Goal: Task Accomplishment & Management: Use online tool/utility

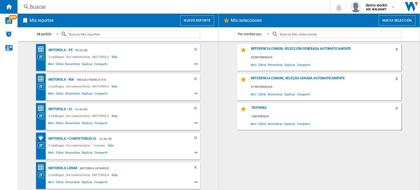
click at [196, 18] on button "Nuevo reporte" at bounding box center [197, 20] width 34 height 10
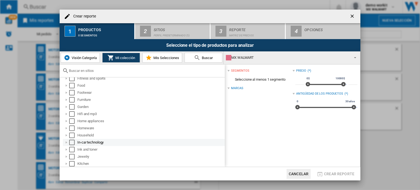
scroll to position [164, 0]
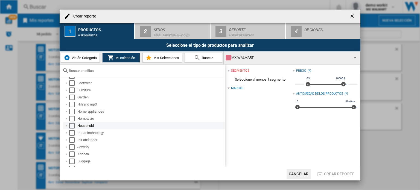
click at [66, 123] on div "Household" at bounding box center [144, 125] width 162 height 7
click at [65, 126] on div at bounding box center [66, 125] width 5 height 5
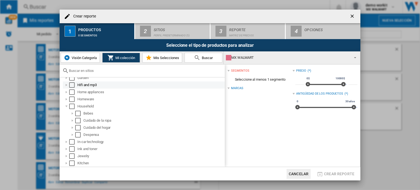
scroll to position [192, 0]
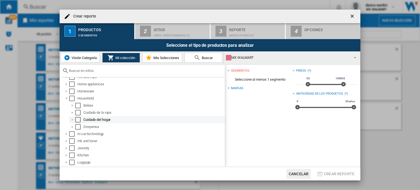
click at [73, 119] on div at bounding box center [72, 119] width 5 height 5
click at [80, 119] on div "Select" at bounding box center [77, 119] width 5 height 5
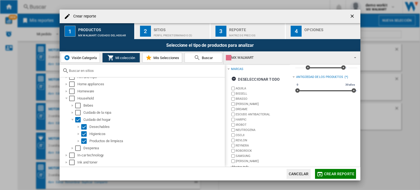
scroll to position [25, 0]
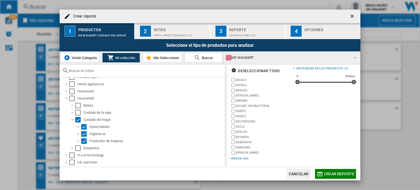
click at [245, 157] on div "+Mostrar todo" at bounding box center [261, 158] width 62 height 4
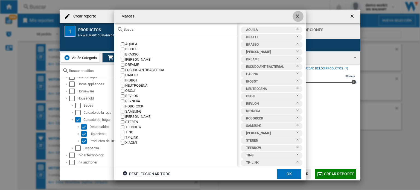
click at [300, 13] on ng-md-icon "getI18NText('BUTTONS.CLOSE_DIALOG')" at bounding box center [298, 16] width 7 height 7
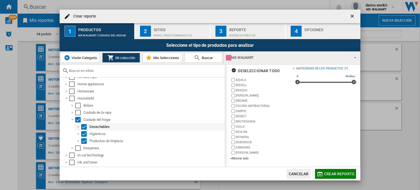
click at [83, 127] on div "Select" at bounding box center [83, 126] width 5 height 5
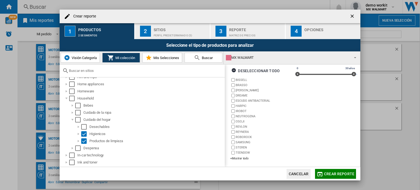
scroll to position [33, 0]
click at [329, 174] on span "Crear reporte" at bounding box center [339, 174] width 30 height 4
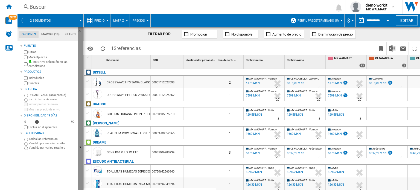
click at [80, 137] on button "Ocultar" at bounding box center [80, 147] width 5 height 240
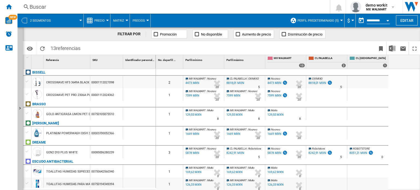
scroll to position [27, 0]
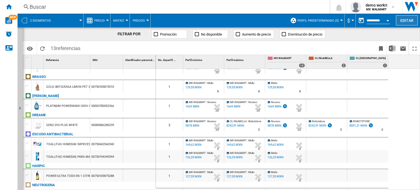
click at [399, 22] on button "Editar" at bounding box center [407, 20] width 22 height 10
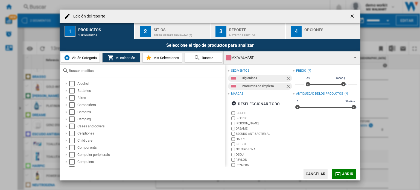
click at [178, 24] on button "2 Sitios Perfil predeterminado (5)" at bounding box center [172, 31] width 75 height 16
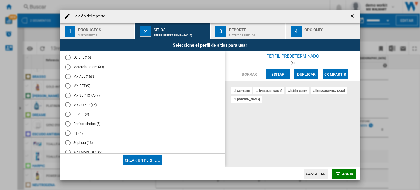
scroll to position [204, 0]
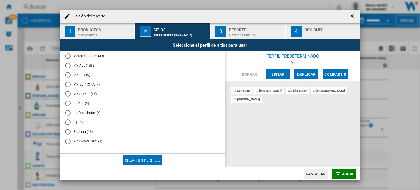
click at [84, 95] on md-radio-button "MX SUPER (16)" at bounding box center [142, 93] width 155 height 5
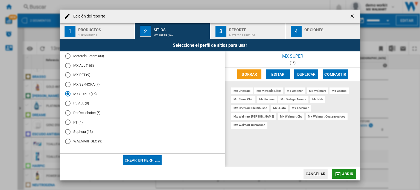
click at [346, 174] on span "Abrir" at bounding box center [347, 174] width 11 height 4
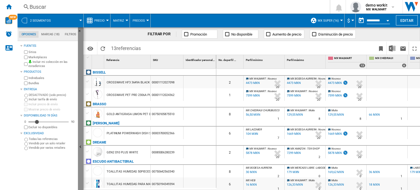
click at [79, 132] on button "Ocultar" at bounding box center [80, 147] width 5 height 240
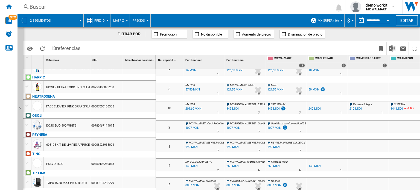
scroll to position [117, 0]
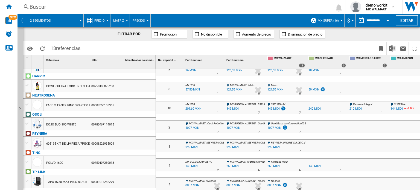
click at [414, 27] on div "FILTRAR POR Promoción No disponible Aumento de precio Disminución de precio" at bounding box center [221, 34] width 397 height 14
click at [413, 22] on button "Editar" at bounding box center [407, 20] width 22 height 10
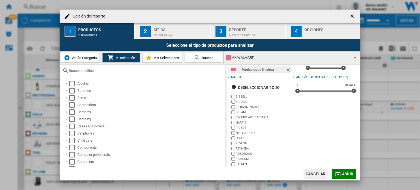
scroll to position [0, 0]
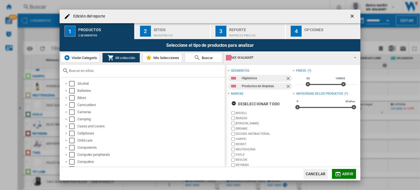
click at [288, 78] on ng-md-icon "Quitar" at bounding box center [289, 79] width 7 height 7
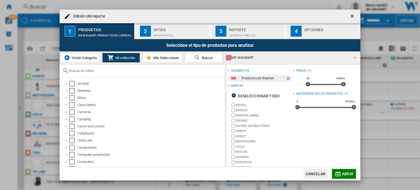
scroll to position [25, 0]
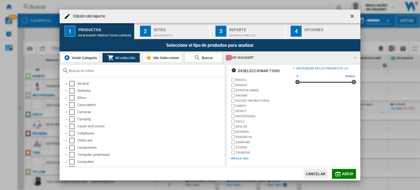
click at [241, 157] on div "+Mostrar todo" at bounding box center [261, 158] width 62 height 4
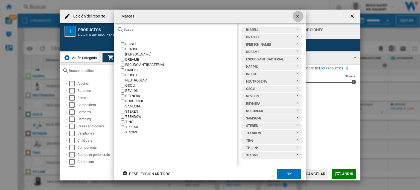
click at [300, 17] on ng-md-icon "getI18NText('BUTTONS.CLOSE_DIALOG')" at bounding box center [298, 16] width 7 height 7
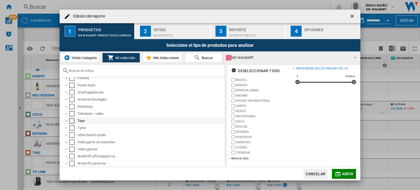
scroll to position [195, 0]
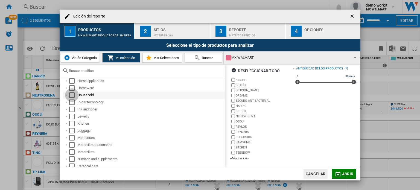
click at [71, 96] on div "Select" at bounding box center [71, 94] width 5 height 5
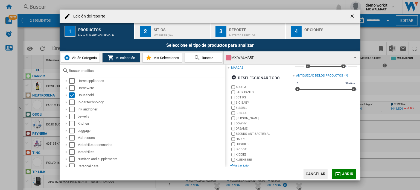
scroll to position [25, 0]
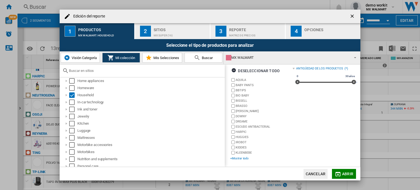
click at [237, 157] on div "+Mostrar todo" at bounding box center [261, 158] width 62 height 4
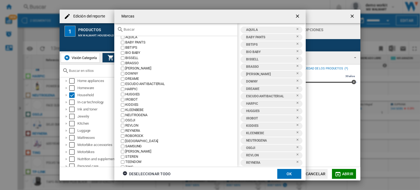
scroll to position [27, 0]
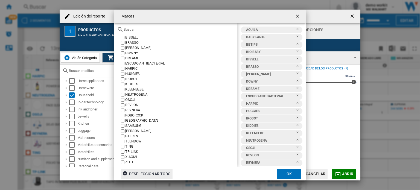
click at [155, 173] on div "Deseleccionar todo" at bounding box center [147, 174] width 48 height 10
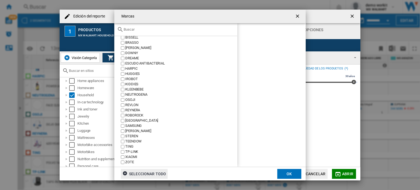
click at [161, 28] on input "Marcas AQUILA ..." at bounding box center [179, 29] width 111 height 4
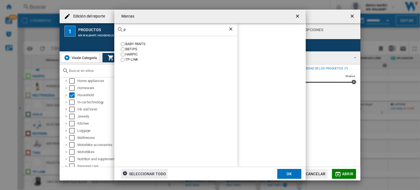
scroll to position [0, 0]
click at [178, 28] on input "pin" at bounding box center [176, 29] width 105 height 4
click at [176, 34] on div "clo" at bounding box center [175, 29] width 123 height 13
click at [177, 29] on input "clo" at bounding box center [176, 29] width 105 height 4
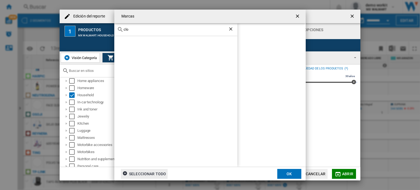
click at [177, 29] on input "clo" at bounding box center [176, 29] width 105 height 4
type input "fl"
click at [232, 26] on ng-md-icon "Borrar búsqueda" at bounding box center [231, 29] width 7 height 7
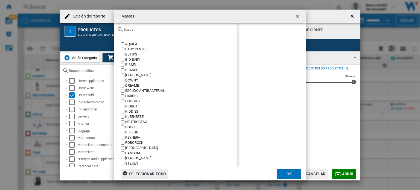
click at [296, 15] on md-toolbar "Marcas" at bounding box center [210, 17] width 192 height 14
click at [297, 16] on ng-md-icon "getI18NText('BUTTONS.CLOSE_DIALOG')" at bounding box center [298, 16] width 7 height 7
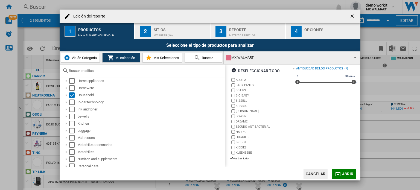
click at [296, 55] on div "MX WALMART" at bounding box center [287, 58] width 123 height 8
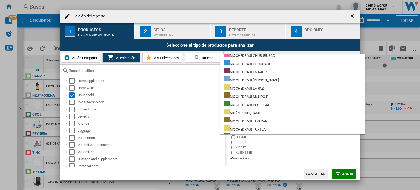
scroll to position [3300, 0]
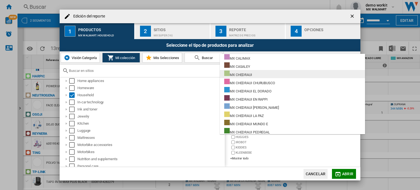
click at [263, 75] on md-option "MX CHEDRAUI" at bounding box center [292, 74] width 145 height 8
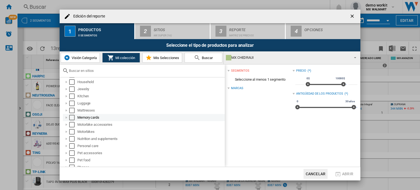
scroll to position [159, 0]
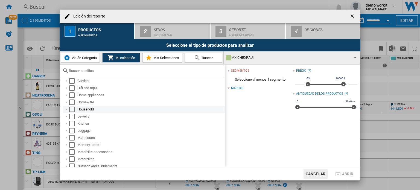
click at [70, 108] on div "Select" at bounding box center [71, 109] width 5 height 5
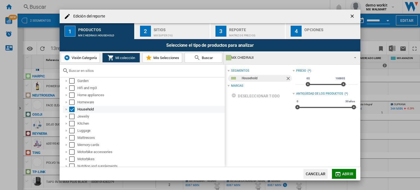
click at [66, 108] on div "Edición del ..." at bounding box center [66, 109] width 5 height 5
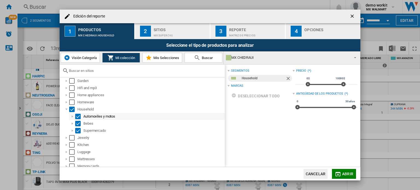
click at [77, 116] on div "Select" at bounding box center [77, 116] width 5 height 5
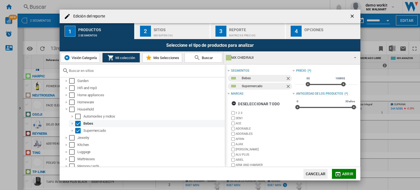
click at [78, 121] on div "Select" at bounding box center [77, 123] width 5 height 5
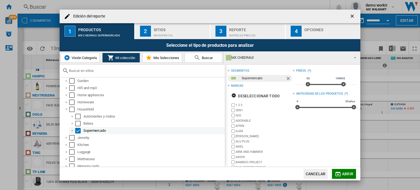
click at [74, 129] on div "Edición del ..." at bounding box center [72, 130] width 5 height 5
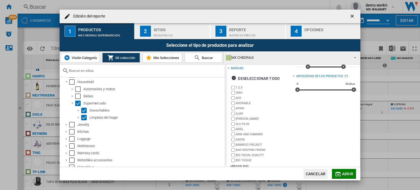
scroll to position [25, 0]
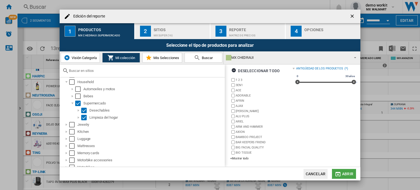
click at [347, 174] on span "Abrir" at bounding box center [347, 174] width 11 height 4
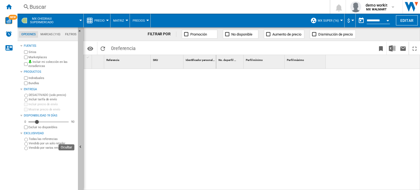
click at [80, 145] on ng-md-icon "Ocultar" at bounding box center [81, 147] width 7 height 7
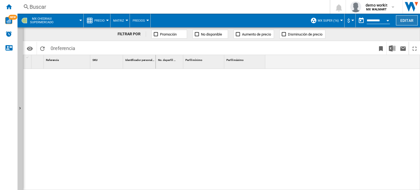
click at [408, 22] on button "Editar" at bounding box center [407, 20] width 22 height 10
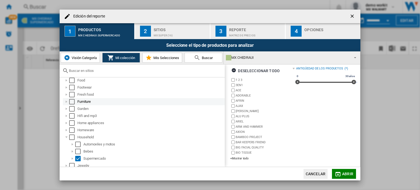
scroll to position [164, 0]
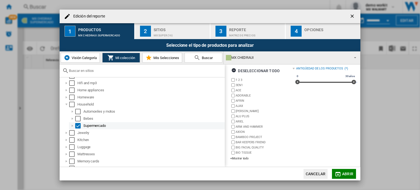
click at [73, 125] on div "Edición del ..." at bounding box center [72, 125] width 5 height 5
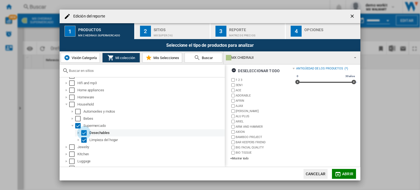
click at [84, 133] on div "Select" at bounding box center [83, 132] width 5 height 5
click at [79, 133] on div "Edición del ..." at bounding box center [78, 132] width 5 height 5
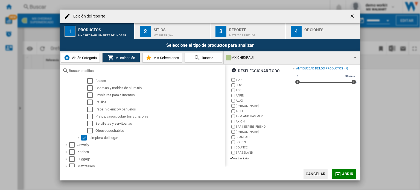
scroll to position [274, 0]
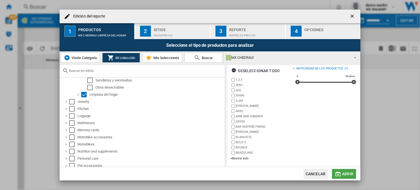
click at [353, 173] on button "Abrir" at bounding box center [344, 174] width 24 height 10
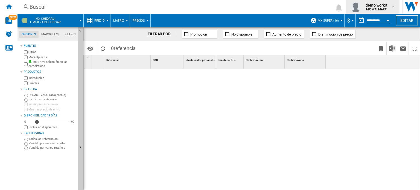
click at [392, 7] on md-icon "button" at bounding box center [393, 7] width 4 height 4
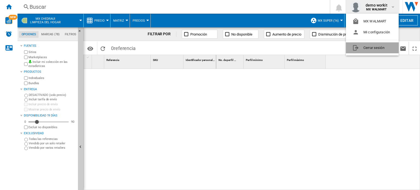
click at [381, 46] on button "Cerrar sesión" at bounding box center [372, 47] width 53 height 11
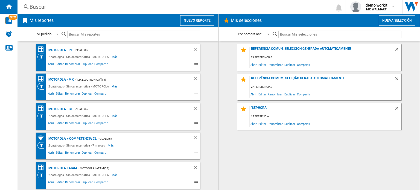
click at [200, 19] on button "Nuevo reporte" at bounding box center [197, 20] width 34 height 10
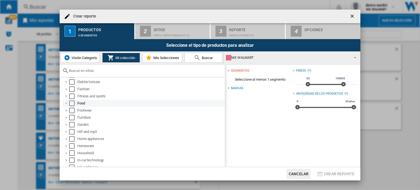
scroll to position [164, 0]
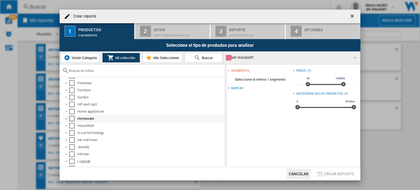
click at [67, 117] on div at bounding box center [66, 118] width 5 height 5
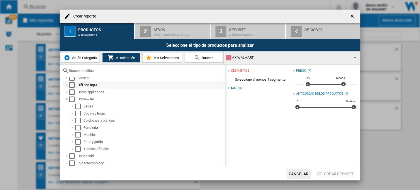
scroll to position [192, 0]
click at [66, 91] on div at bounding box center [66, 91] width 5 height 5
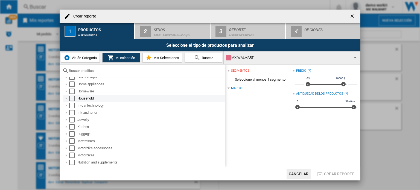
click at [66, 98] on div at bounding box center [66, 98] width 5 height 5
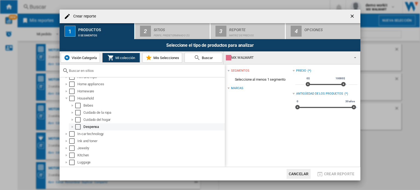
click at [78, 126] on div "Select" at bounding box center [77, 126] width 5 height 5
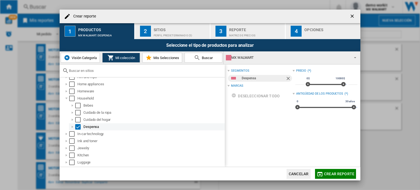
click at [74, 126] on div at bounding box center [72, 126] width 5 height 5
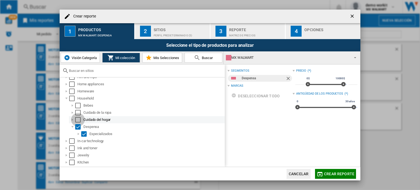
click at [77, 118] on div "Select" at bounding box center [77, 119] width 5 height 5
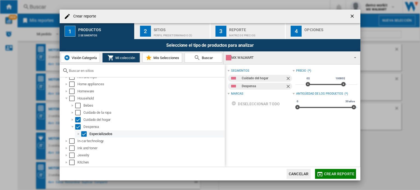
click at [79, 135] on div at bounding box center [78, 133] width 5 height 5
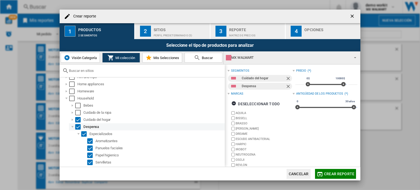
click at [77, 126] on div "Select" at bounding box center [77, 126] width 5 height 5
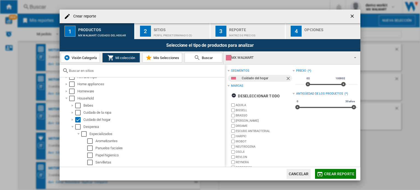
click at [177, 30] on div "Sitios" at bounding box center [181, 28] width 54 height 6
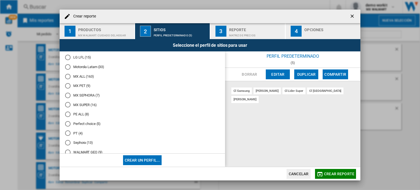
scroll to position [204, 0]
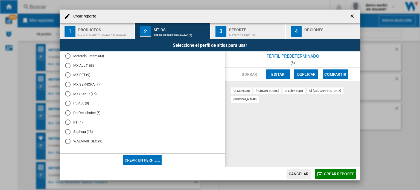
click at [83, 94] on md-radio-button "MX SUPER (16)" at bounding box center [142, 93] width 155 height 5
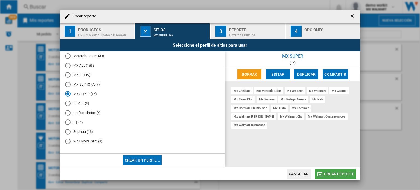
click at [332, 177] on button "Crear reporte" at bounding box center [335, 174] width 41 height 10
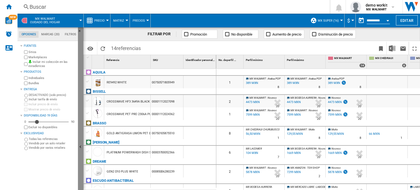
click at [82, 121] on button "Ocultar" at bounding box center [80, 147] width 5 height 240
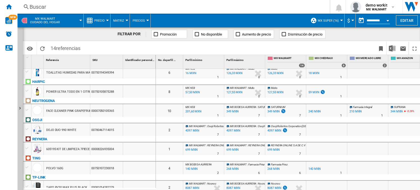
scroll to position [136, 0]
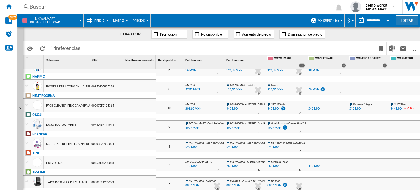
click at [410, 22] on button "Editar" at bounding box center [407, 20] width 22 height 10
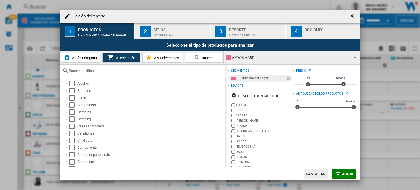
click at [80, 58] on span "Visión Categoría" at bounding box center [83, 58] width 27 height 4
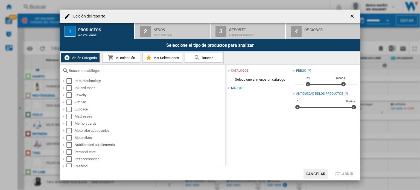
scroll to position [217, 0]
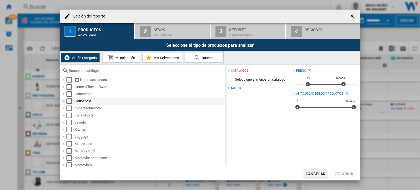
click at [69, 100] on div "Select" at bounding box center [68, 100] width 5 height 5
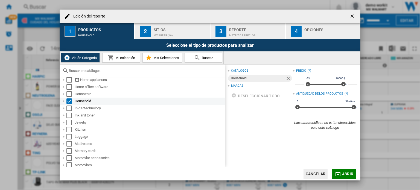
click at [65, 100] on div "Edición del ..." at bounding box center [63, 100] width 5 height 5
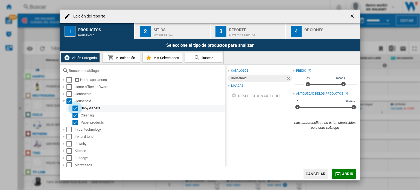
click at [76, 108] on div "Select" at bounding box center [75, 108] width 5 height 5
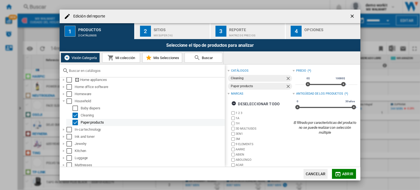
click at [74, 121] on div "Select" at bounding box center [75, 122] width 5 height 5
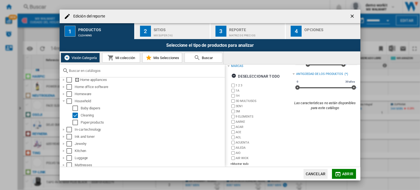
scroll to position [25, 0]
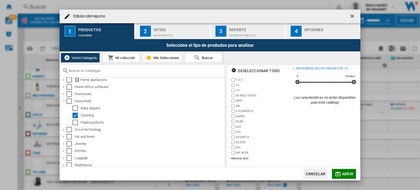
click at [344, 173] on span "Abrir" at bounding box center [347, 174] width 11 height 4
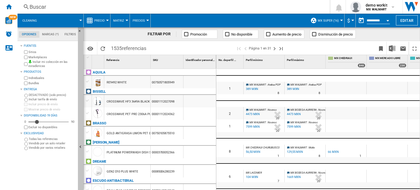
click at [82, 135] on button "Ocultar" at bounding box center [80, 147] width 5 height 240
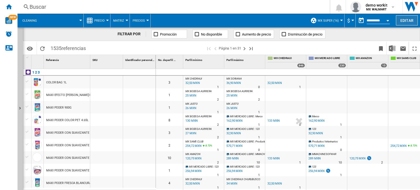
click at [408, 19] on button "Editar" at bounding box center [407, 20] width 22 height 10
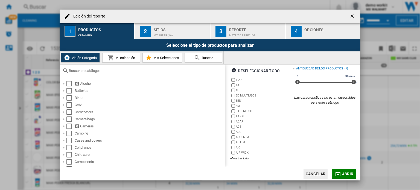
scroll to position [25, 0]
click at [245, 158] on div "+Mostrar todo" at bounding box center [261, 158] width 62 height 4
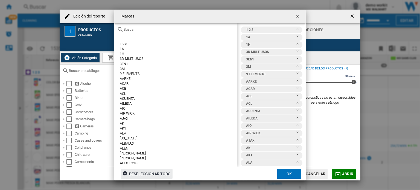
drag, startPoint x: 125, startPoint y: 171, endPoint x: 155, endPoint y: 46, distance: 128.7
click at [125, 171] on ng-md-icon "button" at bounding box center [126, 174] width 7 height 7
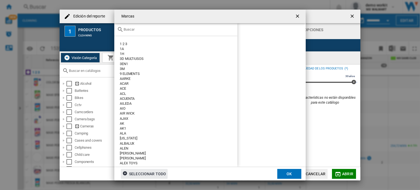
click at [156, 30] on input "text" at bounding box center [179, 29] width 111 height 4
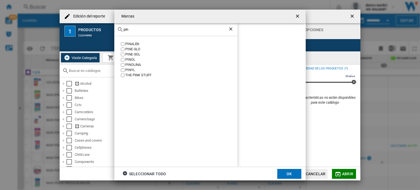
type input "pin"
click at [129, 59] on div "PINOL" at bounding box center [181, 59] width 112 height 5
drag, startPoint x: 297, startPoint y: 174, endPoint x: 344, endPoint y: 174, distance: 47.6
click at [297, 174] on button "OK" at bounding box center [289, 174] width 24 height 10
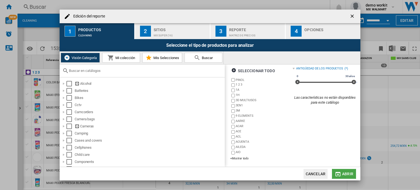
click at [344, 173] on span "Abrir" at bounding box center [347, 174] width 11 height 4
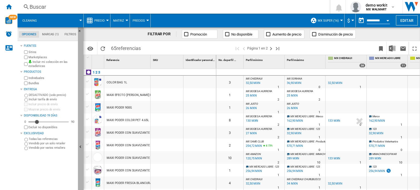
click at [81, 133] on button "Ocultar" at bounding box center [80, 147] width 5 height 240
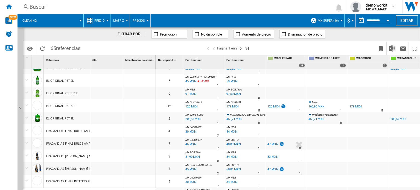
scroll to position [489, 0]
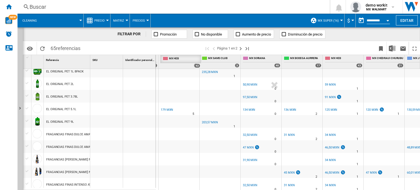
drag, startPoint x: 344, startPoint y: 59, endPoint x: 182, endPoint y: 58, distance: 162.5
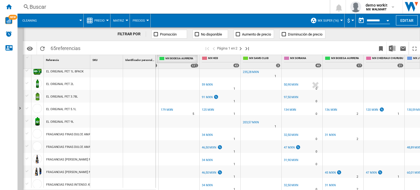
drag, startPoint x: 343, startPoint y: 58, endPoint x: 199, endPoint y: 61, distance: 143.9
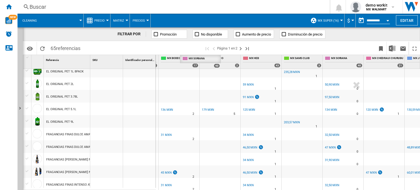
drag, startPoint x: 341, startPoint y: 60, endPoint x: 200, endPoint y: 60, distance: 140.9
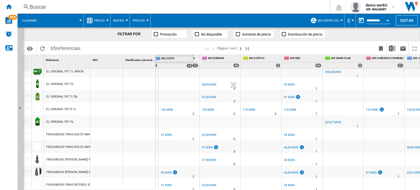
scroll to position [0, 187]
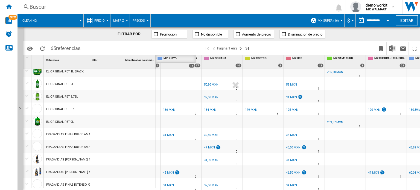
drag, startPoint x: 419, startPoint y: 57, endPoint x: 167, endPoint y: 56, distance: 252.3
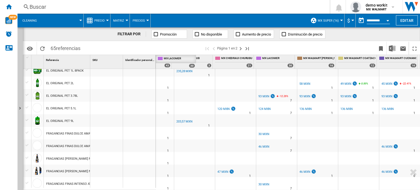
scroll to position [0, 0]
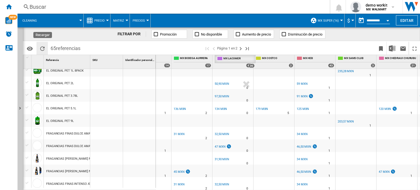
drag, startPoint x: 269, startPoint y: 58, endPoint x: 46, endPoint y: 50, distance: 223.7
click at [46, 50] on div "FILTRAR POR Promoción No disponible Aumento de precio Disminución de precio Ide…" at bounding box center [221, 108] width 397 height 163
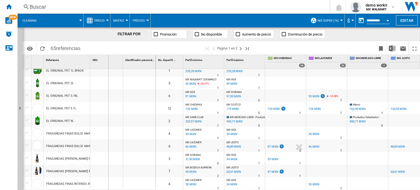
drag, startPoint x: 123, startPoint y: 59, endPoint x: 108, endPoint y: 60, distance: 14.8
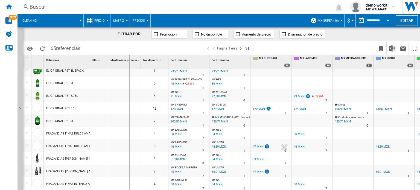
drag, startPoint x: 140, startPoint y: 61, endPoint x: 127, endPoint y: 65, distance: 13.4
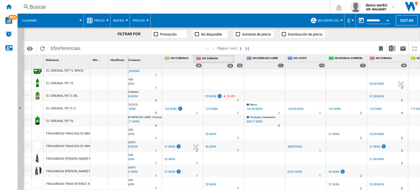
drag, startPoint x: 391, startPoint y: 57, endPoint x: 217, endPoint y: 60, distance: 173.8
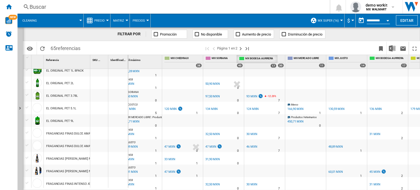
drag, startPoint x: 403, startPoint y: 58, endPoint x: 272, endPoint y: 62, distance: 130.8
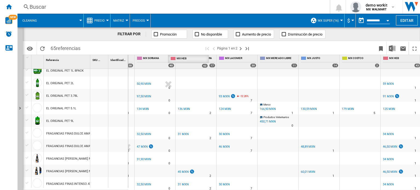
drag, startPoint x: 405, startPoint y: 58, endPoint x: 192, endPoint y: 61, distance: 212.9
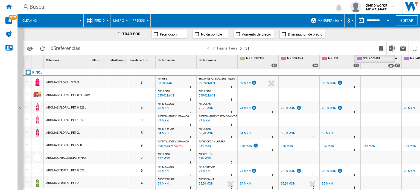
drag, startPoint x: 411, startPoint y: 58, endPoint x: 364, endPoint y: 59, distance: 47.6
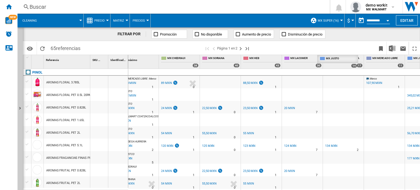
drag, startPoint x: 413, startPoint y: 59, endPoint x: 325, endPoint y: 59, distance: 87.8
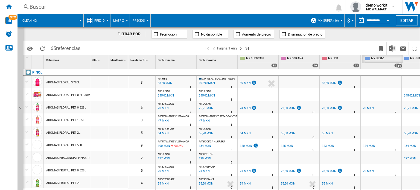
drag, startPoint x: 413, startPoint y: 58, endPoint x: 373, endPoint y: 56, distance: 39.4
drag, startPoint x: 414, startPoint y: 60, endPoint x: 372, endPoint y: 60, distance: 42.1
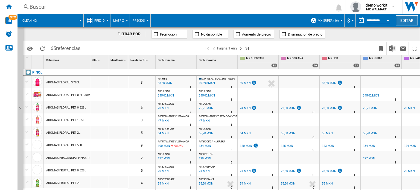
click at [406, 17] on button "Editar" at bounding box center [407, 20] width 22 height 10
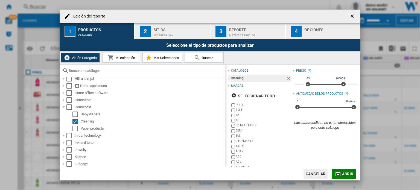
scroll to position [246, 0]
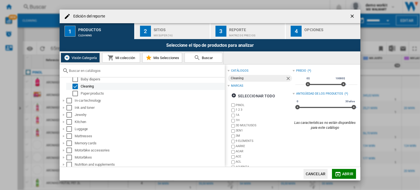
click at [76, 86] on div "Select" at bounding box center [75, 86] width 5 height 5
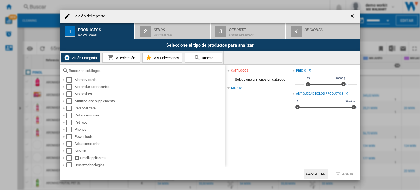
scroll to position [328, 0]
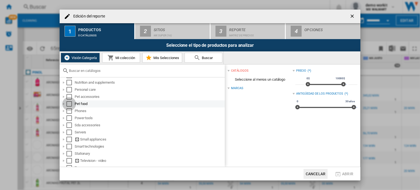
click at [67, 102] on div "Select" at bounding box center [68, 103] width 5 height 5
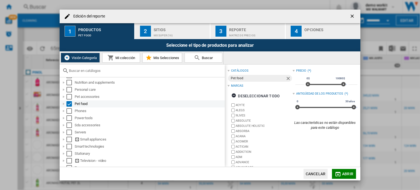
click at [63, 103] on div "Edición del ..." at bounding box center [63, 103] width 5 height 5
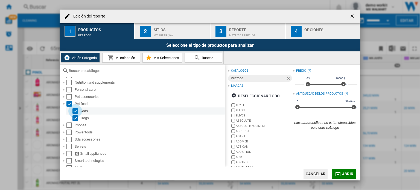
click at [75, 112] on div "Select" at bounding box center [75, 110] width 5 height 5
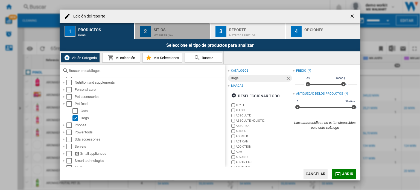
click at [173, 32] on div "MX SUPER (16)" at bounding box center [181, 34] width 54 height 6
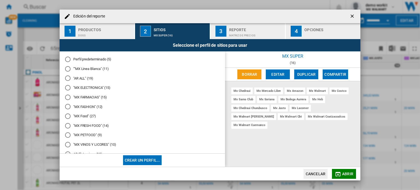
click at [68, 135] on div "Edición del ..." at bounding box center [67, 134] width 5 height 5
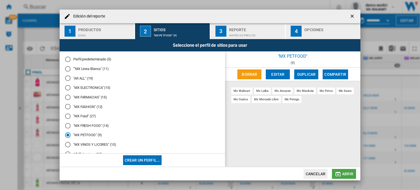
click at [341, 174] on button "Abrir" at bounding box center [344, 174] width 24 height 10
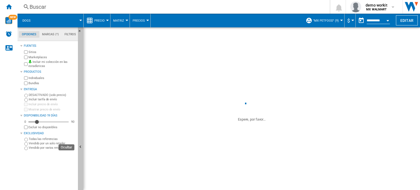
click at [83, 144] on ng-md-icon "Ocultar" at bounding box center [81, 147] width 7 height 7
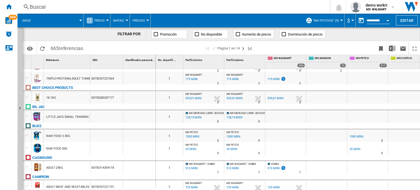
scroll to position [438, 0]
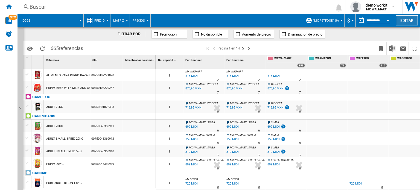
click at [410, 21] on button "Editar" at bounding box center [407, 20] width 22 height 10
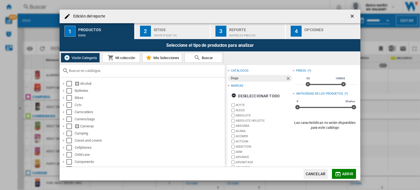
scroll to position [25, 0]
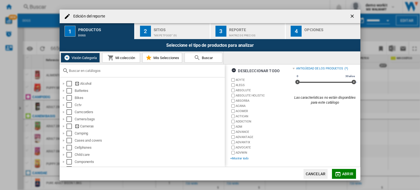
click at [241, 158] on div "+Mostrar todo" at bounding box center [261, 158] width 62 height 4
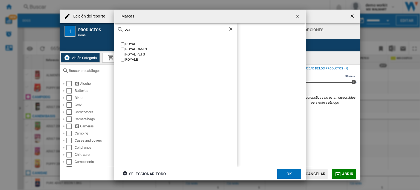
type input "roya"
click at [142, 47] on div "ROYAL CANIN" at bounding box center [181, 49] width 112 height 5
click at [284, 176] on button "OK" at bounding box center [289, 174] width 24 height 10
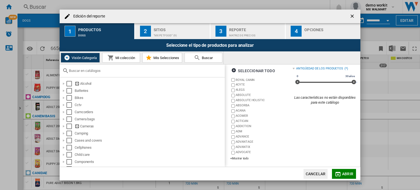
click at [344, 172] on span "Abrir" at bounding box center [347, 174] width 11 height 4
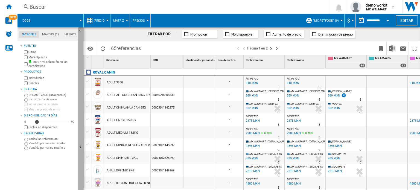
click at [80, 151] on button "Ocultar" at bounding box center [80, 147] width 5 height 240
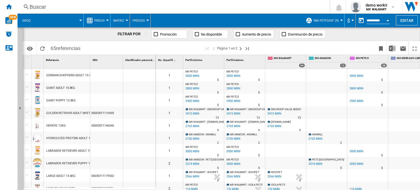
scroll to position [137, 0]
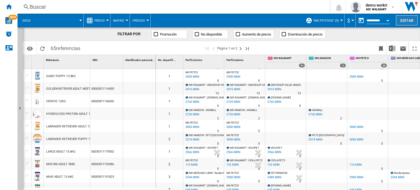
click at [407, 22] on button "Editar" at bounding box center [407, 20] width 22 height 10
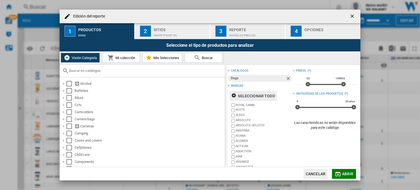
click at [236, 95] on ng-md-icon "Edición del ..." at bounding box center [234, 96] width 7 height 7
click at [348, 172] on span "Abrir" at bounding box center [347, 174] width 11 height 4
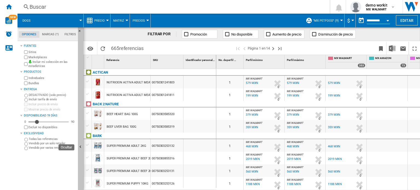
click at [81, 142] on button "Ocultar" at bounding box center [80, 147] width 5 height 240
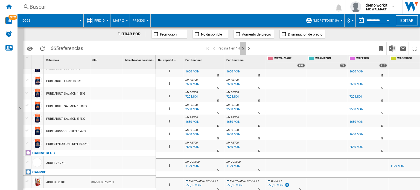
click at [244, 49] on ng-md-icon "Página siguiente" at bounding box center [243, 48] width 7 height 7
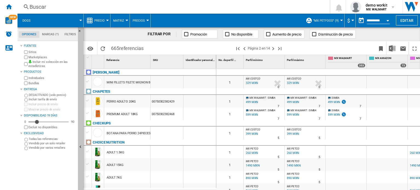
click at [81, 151] on button "Ocultar" at bounding box center [80, 147] width 5 height 240
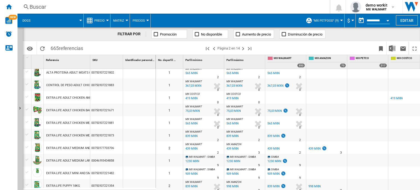
scroll to position [602, 0]
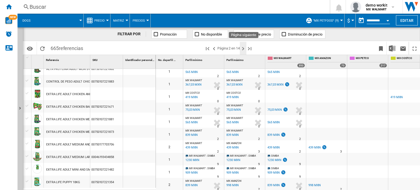
click at [243, 46] on ng-md-icon "Página siguiente" at bounding box center [243, 48] width 7 height 7
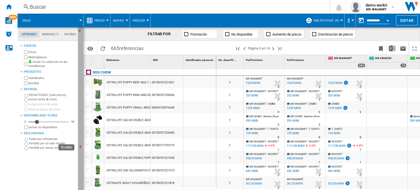
click at [80, 147] on ng-md-icon "Ocultar" at bounding box center [81, 147] width 7 height 7
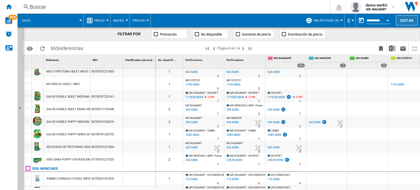
click at [411, 22] on button "Editar" at bounding box center [407, 20] width 22 height 10
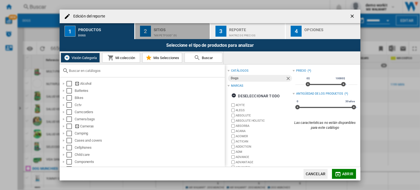
click at [165, 25] on button "2 Sitios "MX PETFOOD" (9)" at bounding box center [172, 31] width 75 height 16
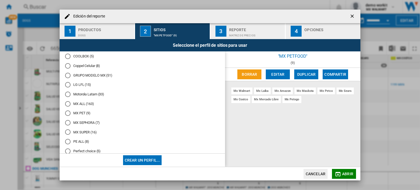
click at [77, 114] on md-radio-button "MX PET (9)" at bounding box center [142, 113] width 155 height 5
click at [344, 173] on button "Abrir" at bounding box center [344, 174] width 24 height 10
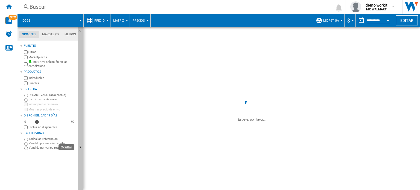
click at [82, 138] on button "Ocultar" at bounding box center [80, 147] width 5 height 240
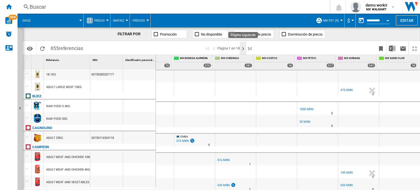
click at [243, 48] on ng-md-icon "Página siguiente" at bounding box center [243, 48] width 7 height 7
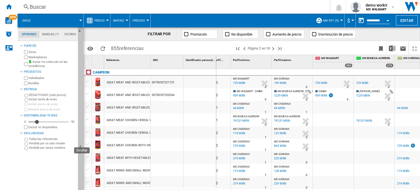
click at [80, 144] on ng-md-icon "Ocultar" at bounding box center [81, 147] width 7 height 7
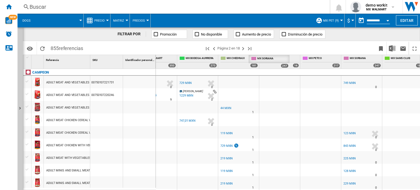
drag, startPoint x: 361, startPoint y: 57, endPoint x: 268, endPoint y: 59, distance: 93.3
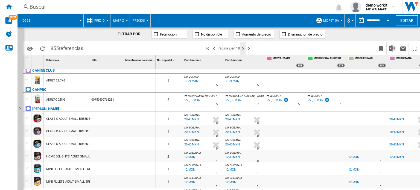
click at [242, 50] on ng-md-icon "Página siguiente" at bounding box center [243, 48] width 7 height 7
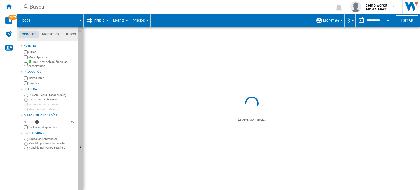
click at [83, 140] on button "Ocultar" at bounding box center [80, 147] width 5 height 240
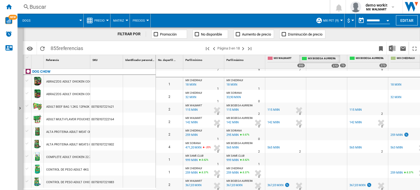
drag, startPoint x: 375, startPoint y: 58, endPoint x: 326, endPoint y: 59, distance: 48.4
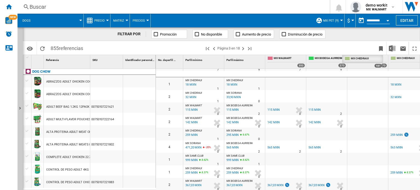
drag, startPoint x: 405, startPoint y: 59, endPoint x: 359, endPoint y: 58, distance: 46.2
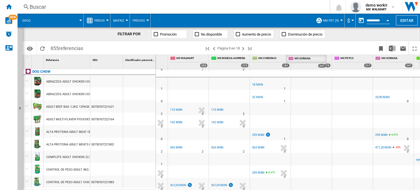
drag, startPoint x: 400, startPoint y: 59, endPoint x: 313, endPoint y: 54, distance: 87.4
click at [313, 54] on div "FILTRAR POR Promoción No disponible Aumento de precio Disminución de precio Ide…" at bounding box center [221, 108] width 397 height 163
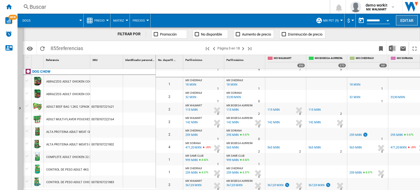
click at [413, 18] on button "Editar" at bounding box center [407, 20] width 22 height 10
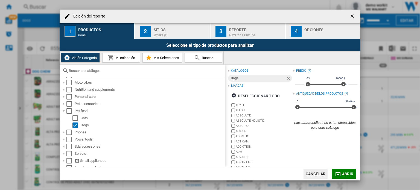
scroll to position [301, 0]
click at [76, 124] on div "Select" at bounding box center [75, 123] width 5 height 5
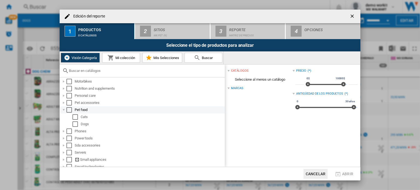
click at [64, 108] on div "Edición del ..." at bounding box center [63, 109] width 5 height 5
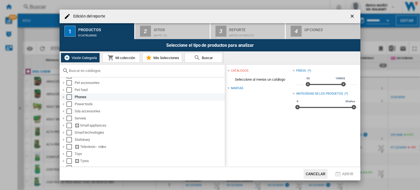
scroll to position [354, 0]
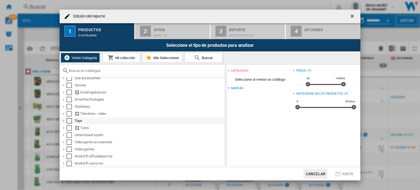
click at [70, 119] on div "Select" at bounding box center [68, 120] width 5 height 5
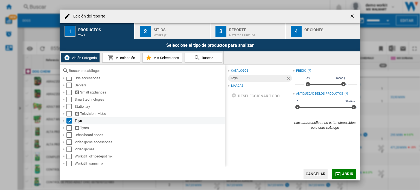
click at [64, 120] on div "Edición del ..." at bounding box center [63, 120] width 5 height 5
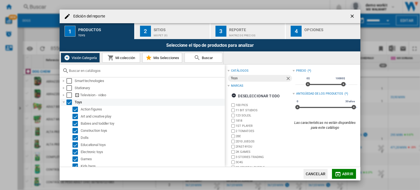
scroll to position [381, 0]
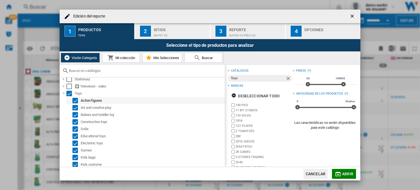
click at [77, 100] on div "Select" at bounding box center [75, 100] width 5 height 5
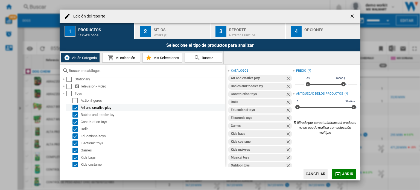
click at [77, 105] on div "Select" at bounding box center [75, 107] width 5 height 5
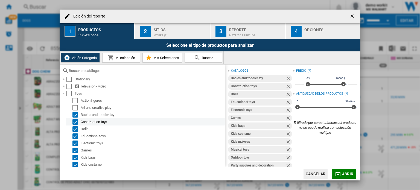
click at [73, 122] on div "Select" at bounding box center [75, 121] width 5 height 5
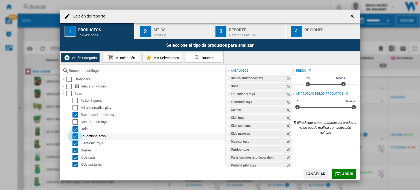
click at [77, 135] on div "Select" at bounding box center [75, 136] width 5 height 5
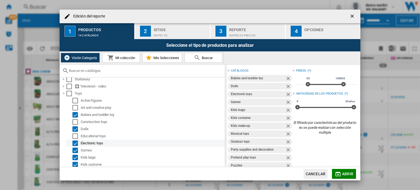
click at [76, 141] on div "Select" at bounding box center [75, 143] width 5 height 5
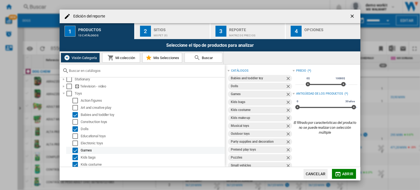
click at [74, 150] on div "Select" at bounding box center [75, 150] width 5 height 5
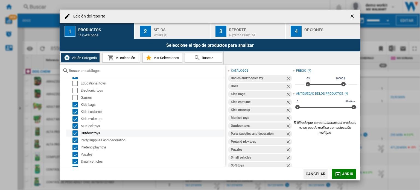
scroll to position [436, 0]
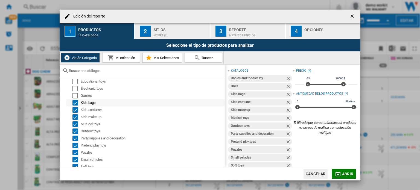
click at [74, 102] on div "Select" at bounding box center [75, 102] width 5 height 5
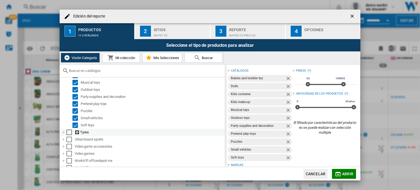
scroll to position [482, 0]
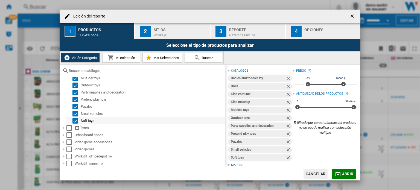
click at [74, 122] on div "Select" at bounding box center [75, 120] width 5 height 5
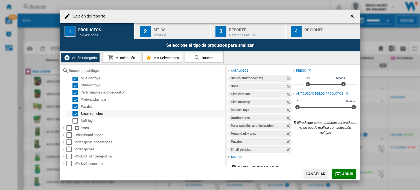
click at [77, 111] on div "Select" at bounding box center [75, 113] width 5 height 5
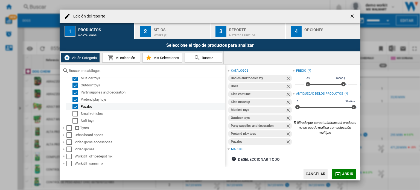
click at [74, 104] on div "Select" at bounding box center [75, 106] width 5 height 5
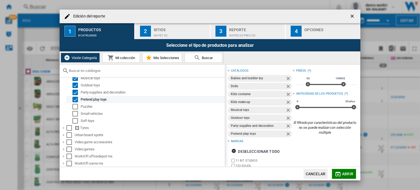
click at [76, 96] on div "Pretend play toys" at bounding box center [145, 99] width 159 height 7
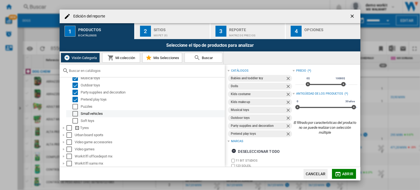
scroll to position [455, 0]
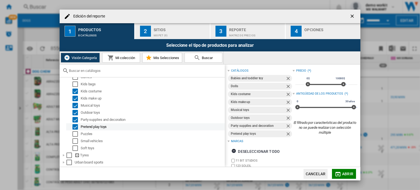
click at [76, 126] on div "Select" at bounding box center [75, 126] width 5 height 5
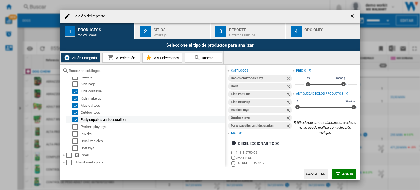
click at [76, 118] on div "Select" at bounding box center [75, 119] width 5 height 5
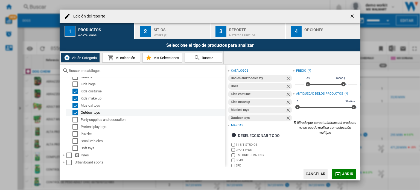
click at [75, 111] on div "Select" at bounding box center [75, 112] width 5 height 5
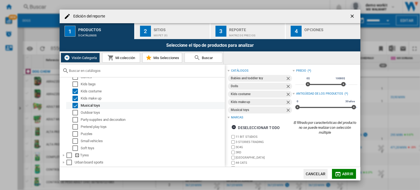
click at [73, 105] on div "Select" at bounding box center [75, 105] width 5 height 5
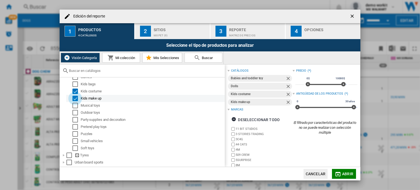
click at [76, 98] on div "Select" at bounding box center [75, 98] width 5 height 5
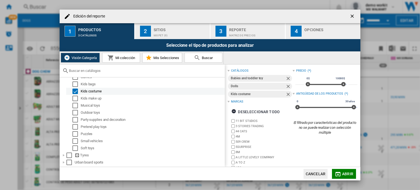
click at [76, 92] on div "Select" at bounding box center [75, 91] width 5 height 5
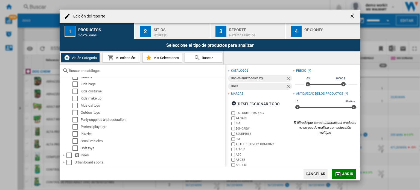
click at [170, 30] on div "Sitios" at bounding box center [181, 28] width 54 height 6
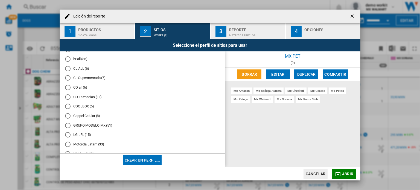
scroll to position [137, 0]
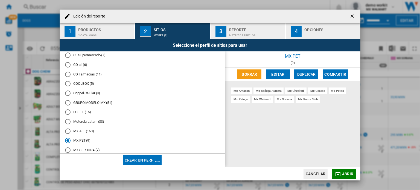
click at [77, 131] on md-radio-button "MX ALL (163)" at bounding box center [142, 131] width 155 height 5
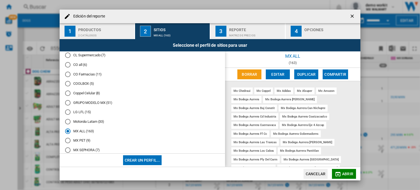
click at [337, 169] on button "Abrir" at bounding box center [344, 174] width 24 height 10
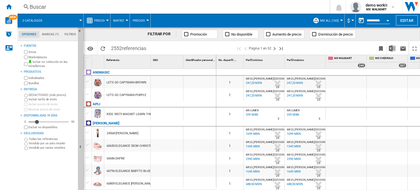
click at [81, 143] on button "Ocultar" at bounding box center [80, 147] width 5 height 240
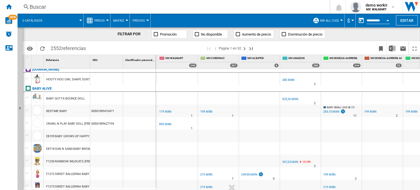
scroll to position [0, 200]
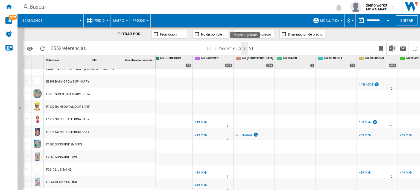
click at [243, 49] on ng-md-icon "Página siguiente" at bounding box center [244, 48] width 7 height 7
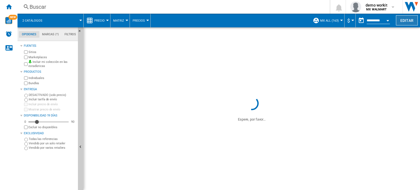
click at [411, 20] on button "Editar" at bounding box center [407, 20] width 22 height 10
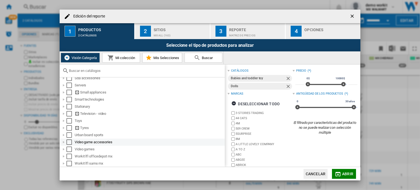
click at [61, 143] on div "Edición del ..." at bounding box center [63, 142] width 5 height 5
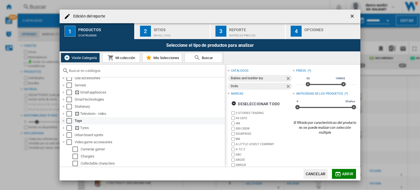
click at [63, 120] on div "Edición del ..." at bounding box center [63, 120] width 5 height 5
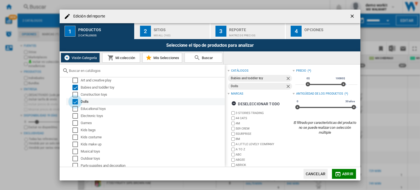
click at [74, 100] on div "Select" at bounding box center [75, 101] width 5 height 5
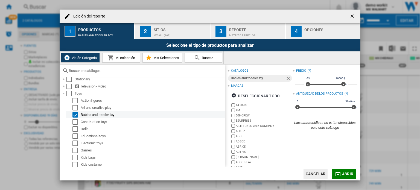
click at [76, 114] on div "Select" at bounding box center [75, 114] width 5 height 5
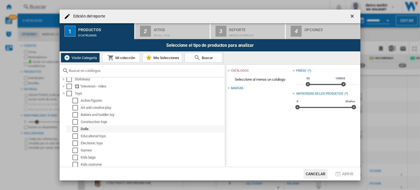
click at [75, 128] on div "Select" at bounding box center [75, 128] width 5 height 5
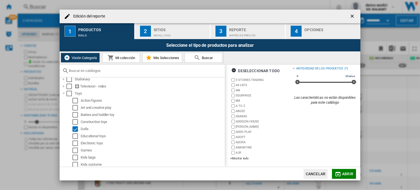
click at [236, 155] on div "3 STORIES TRADING 44 CATS 4M 5SURPRISE 8M A TO Z ABGEE ADARAS ADDISON HOUSE ADD…" at bounding box center [261, 119] width 62 height 84
click at [236, 160] on div "3 STORIES TRADING 44 CATS 4M 5SURPRISE 8M A TO Z ABGEE ADARAS ADDISON HOUSE ADD…" at bounding box center [261, 119] width 62 height 84
click at [237, 157] on div "+Mostrar todo" at bounding box center [261, 158] width 62 height 4
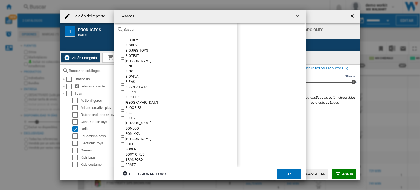
click at [147, 30] on input "Marcas 3 ..." at bounding box center [179, 29] width 111 height 4
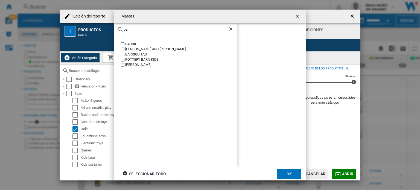
type input "bar"
click at [120, 42] on label "BARBIE" at bounding box center [179, 44] width 118 height 5
click at [299, 175] on button "OK" at bounding box center [289, 174] width 24 height 10
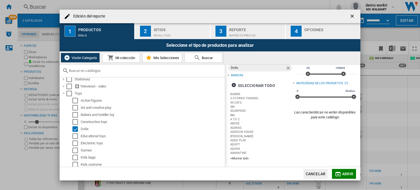
scroll to position [25, 0]
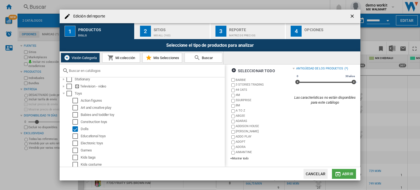
click at [345, 173] on span "Abrir" at bounding box center [347, 174] width 11 height 4
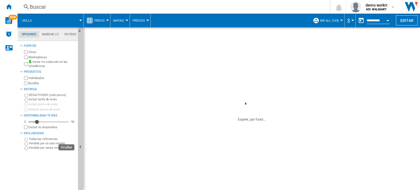
click at [81, 144] on ng-md-icon "Ocultar" at bounding box center [81, 147] width 7 height 7
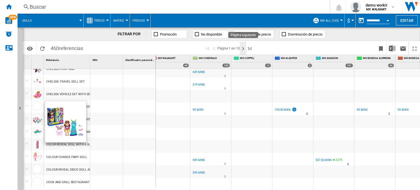
click at [242, 50] on ng-md-icon "Página siguiente" at bounding box center [243, 48] width 7 height 7
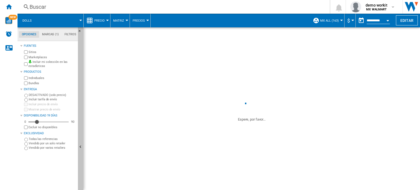
click at [79, 130] on button "Ocultar" at bounding box center [80, 147] width 5 height 240
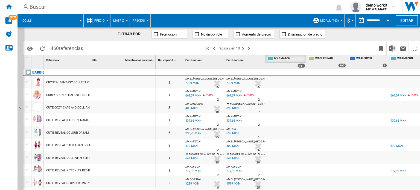
drag, startPoint x: 403, startPoint y: 60, endPoint x: 280, endPoint y: 57, distance: 123.1
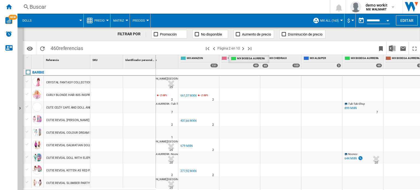
drag, startPoint x: 373, startPoint y: 58, endPoint x: 259, endPoint y: 59, distance: 114.1
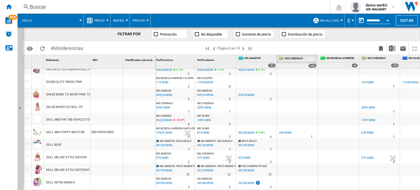
drag, startPoint x: 383, startPoint y: 57, endPoint x: 300, endPoint y: 58, distance: 82.9
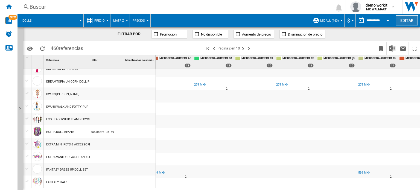
click at [401, 19] on button "Editar" at bounding box center [407, 20] width 22 height 10
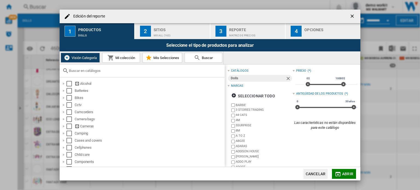
click at [176, 32] on div "MX ALL (163)" at bounding box center [181, 34] width 54 height 6
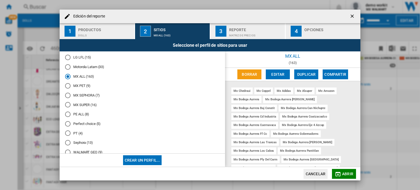
click at [83, 106] on md-radio-button "MX SUPER (16)" at bounding box center [142, 104] width 155 height 5
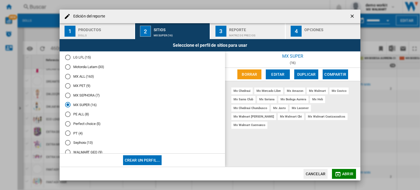
click at [345, 174] on span "Abrir" at bounding box center [347, 174] width 11 height 4
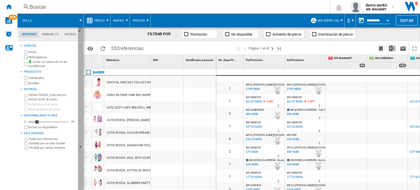
click at [82, 147] on ng-md-icon "Ocultar" at bounding box center [81, 147] width 7 height 7
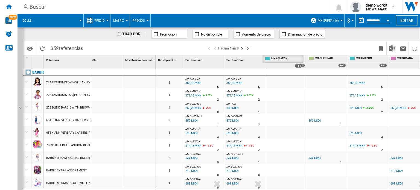
drag, startPoint x: 369, startPoint y: 60, endPoint x: 284, endPoint y: 55, distance: 84.9
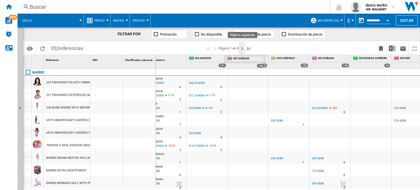
drag, startPoint x: 326, startPoint y: 58, endPoint x: 240, endPoint y: 54, distance: 85.1
click at [240, 54] on div "FILTRAR POR Promoción No disponible Aumento de precio Disminución de precio Ide…" at bounding box center [221, 108] width 397 height 163
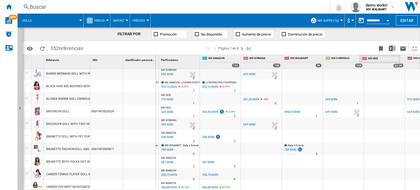
drag, startPoint x: 418, startPoint y: 58, endPoint x: 373, endPoint y: 63, distance: 46.0
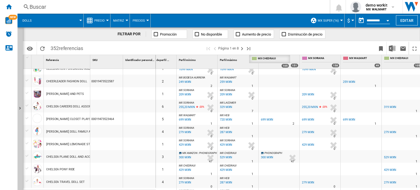
drag, startPoint x: 411, startPoint y: 56, endPoint x: 278, endPoint y: 55, distance: 132.7
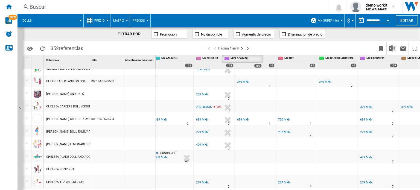
drag, startPoint x: 383, startPoint y: 58, endPoint x: 247, endPoint y: 61, distance: 136.3
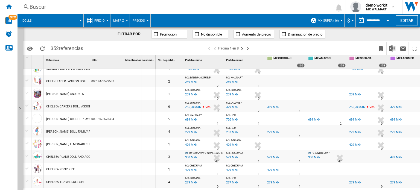
drag, startPoint x: 155, startPoint y: 60, endPoint x: 141, endPoint y: 61, distance: 14.3
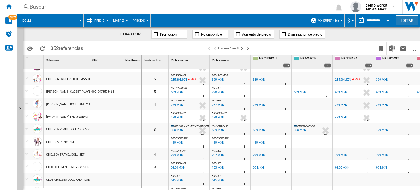
click at [409, 18] on button "Editar" at bounding box center [407, 20] width 22 height 10
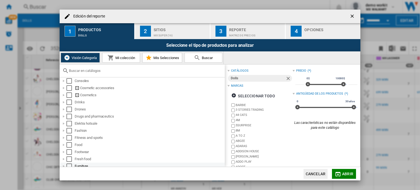
scroll to position [137, 0]
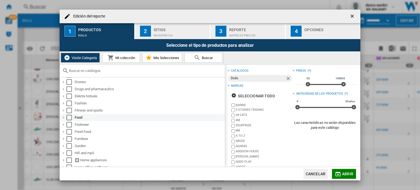
click at [68, 117] on div "Select" at bounding box center [68, 117] width 5 height 5
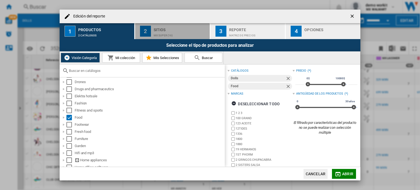
click at [173, 32] on div "MX SUPER (16)" at bounding box center [181, 34] width 54 height 6
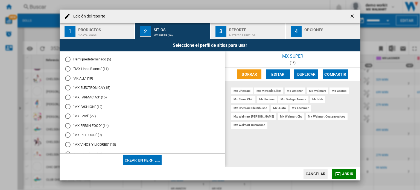
click at [83, 79] on md-radio-button ""AR ALL" (19)" at bounding box center [142, 78] width 155 height 5
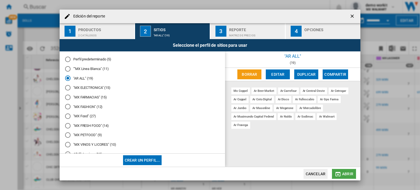
click at [350, 174] on span "Abrir" at bounding box center [347, 174] width 11 height 4
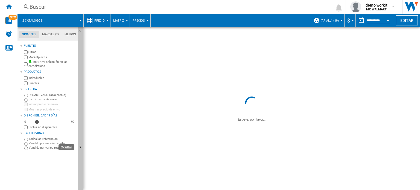
click at [80, 144] on button "Ocultar" at bounding box center [80, 147] width 5 height 240
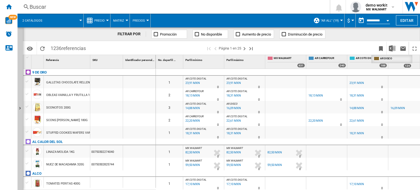
drag, startPoint x: 404, startPoint y: 59, endPoint x: 387, endPoint y: 62, distance: 17.3
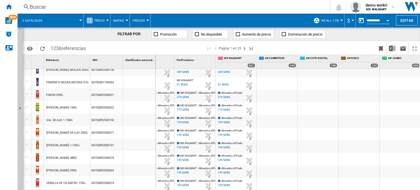
scroll to position [543, 50]
click at [243, 47] on ng-md-icon "Página siguiente" at bounding box center [244, 48] width 7 height 7
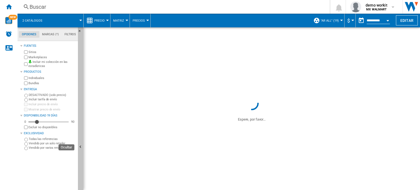
click at [81, 141] on button "Ocultar" at bounding box center [80, 147] width 5 height 240
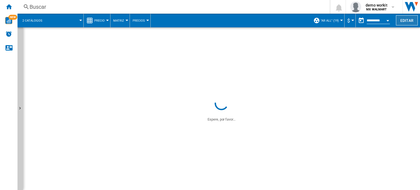
click at [401, 19] on button "Editar" at bounding box center [407, 20] width 22 height 10
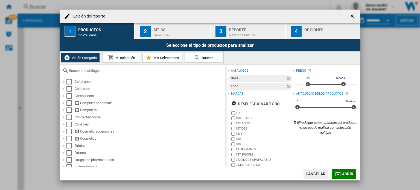
scroll to position [109, 0]
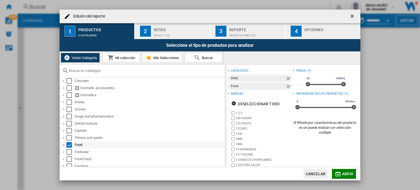
click at [62, 144] on div "Edición del ..." at bounding box center [63, 144] width 5 height 5
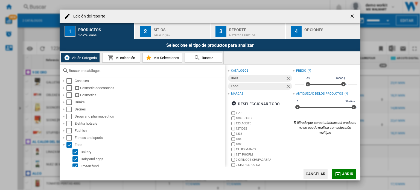
click at [75, 149] on div "Select" at bounding box center [75, 151] width 5 height 5
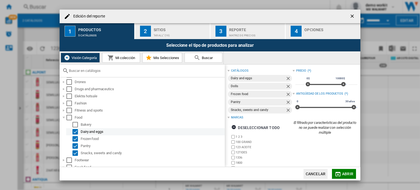
click at [75, 129] on div "Select" at bounding box center [75, 131] width 5 height 5
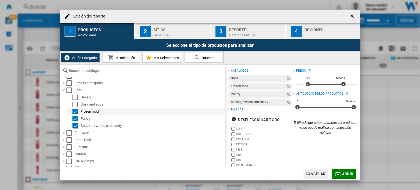
click at [76, 111] on div "Select" at bounding box center [75, 111] width 5 height 5
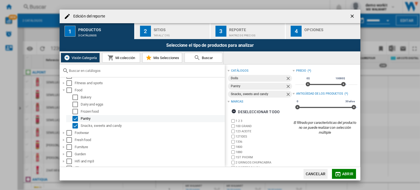
click at [73, 118] on div "Select" at bounding box center [75, 118] width 5 height 5
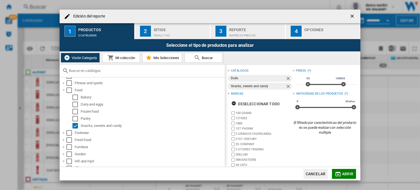
click at [348, 175] on span "Abrir" at bounding box center [347, 174] width 11 height 4
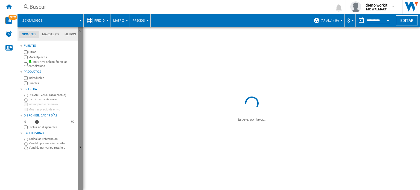
click at [79, 126] on button "Ocultar" at bounding box center [80, 147] width 5 height 240
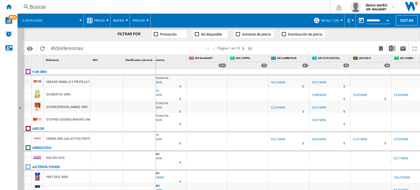
scroll to position [0, 94]
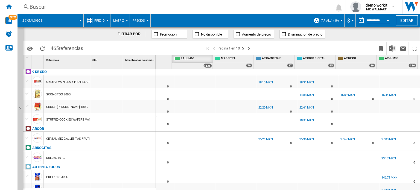
drag, startPoint x: 394, startPoint y: 60, endPoint x: 189, endPoint y: 63, distance: 204.7
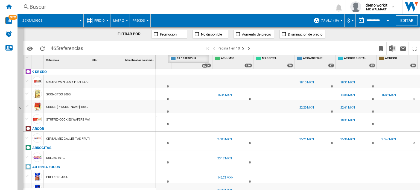
drag, startPoint x: 321, startPoint y: 60, endPoint x: 195, endPoint y: 57, distance: 126.7
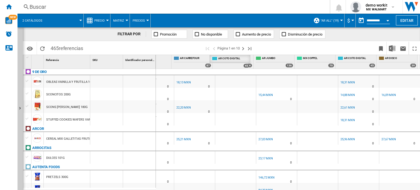
drag, startPoint x: 368, startPoint y: 57, endPoint x: 242, endPoint y: 57, distance: 126.1
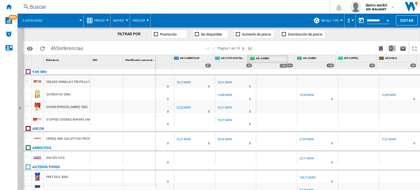
drag, startPoint x: 318, startPoint y: 61, endPoint x: 270, endPoint y: 60, distance: 47.3
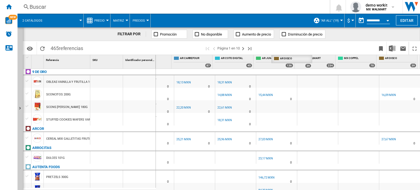
drag, startPoint x: 403, startPoint y: 58, endPoint x: 297, endPoint y: 61, distance: 105.9
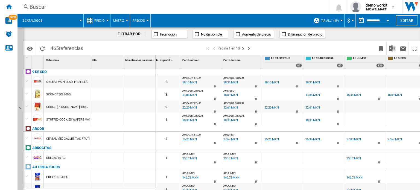
scroll to position [0, 0]
